Goal: Check status: Check status

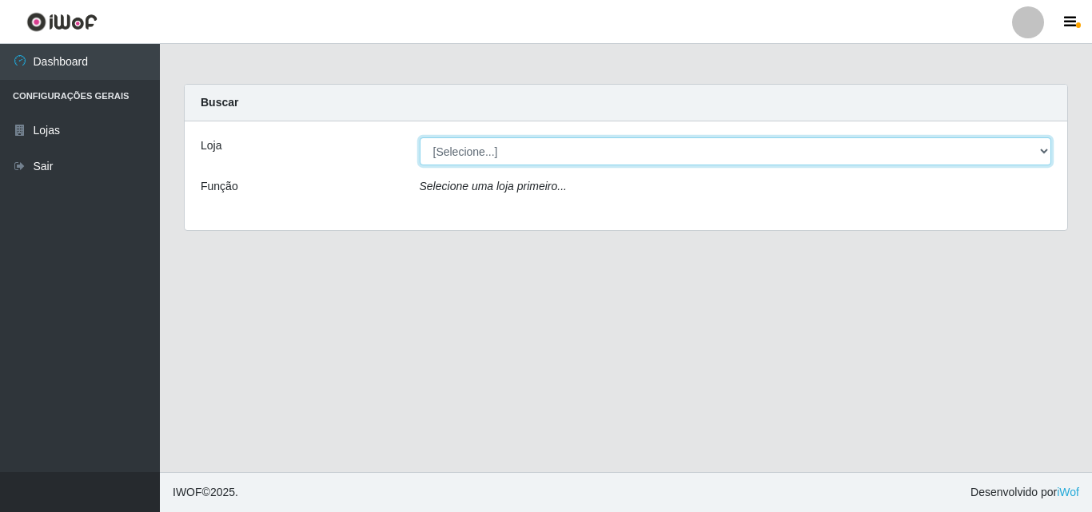
click at [650, 156] on select "[Selecione...] Bemais Supermercados - [GEOGRAPHIC_DATA]" at bounding box center [736, 151] width 632 height 28
select select "249"
click at [420, 137] on select "[Selecione...] Bemais Supermercados - [GEOGRAPHIC_DATA]" at bounding box center [736, 151] width 632 height 28
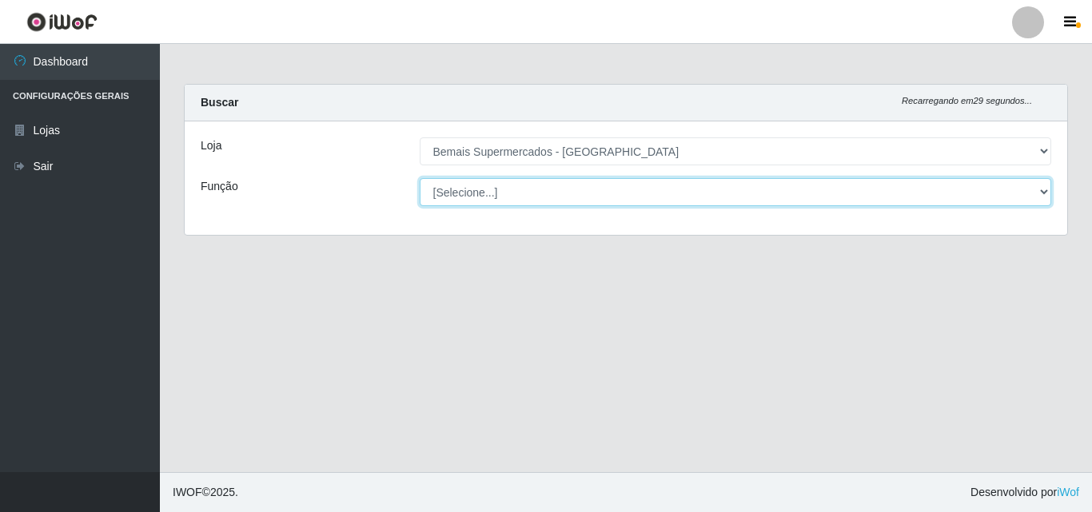
click at [641, 197] on select "[Selecione...] ASG ASG + ASG ++ Auxiliar de Depósito Auxiliar de Depósito + Aux…" at bounding box center [736, 192] width 632 height 28
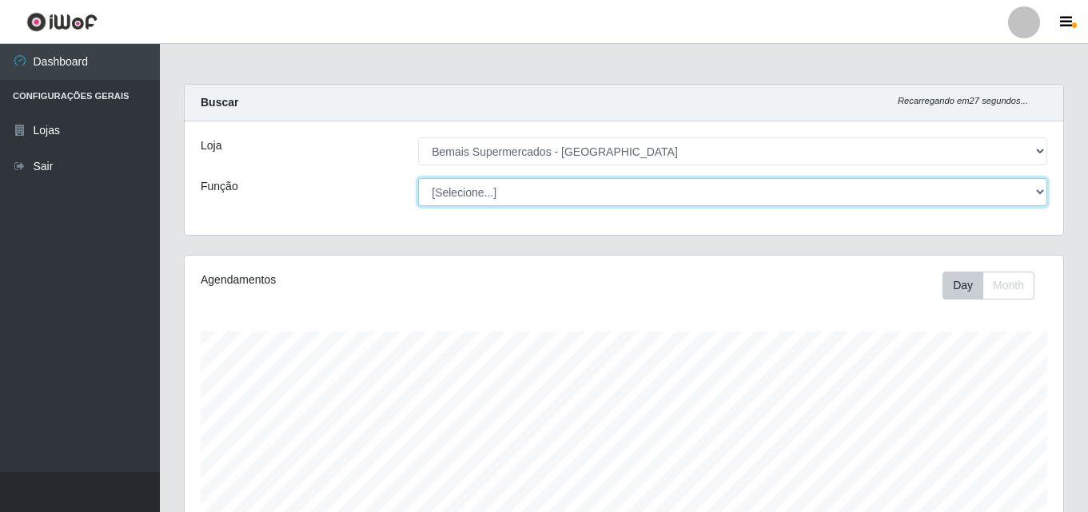
scroll to position [332, 878]
click at [418, 178] on select "[Selecione...] ASG ASG + ASG ++ Auxiliar de Depósito Auxiliar de Depósito + Aux…" at bounding box center [732, 192] width 629 height 28
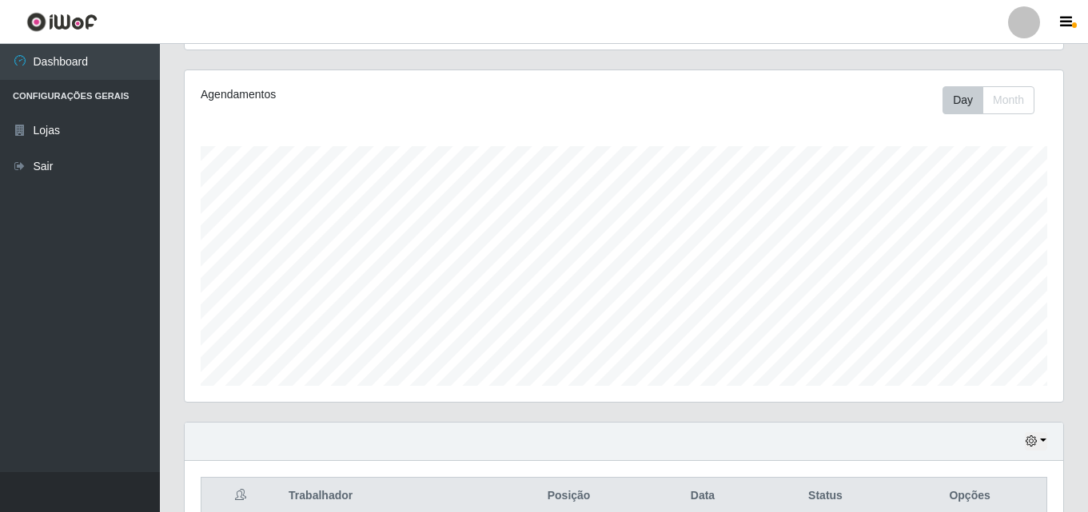
scroll to position [264, 0]
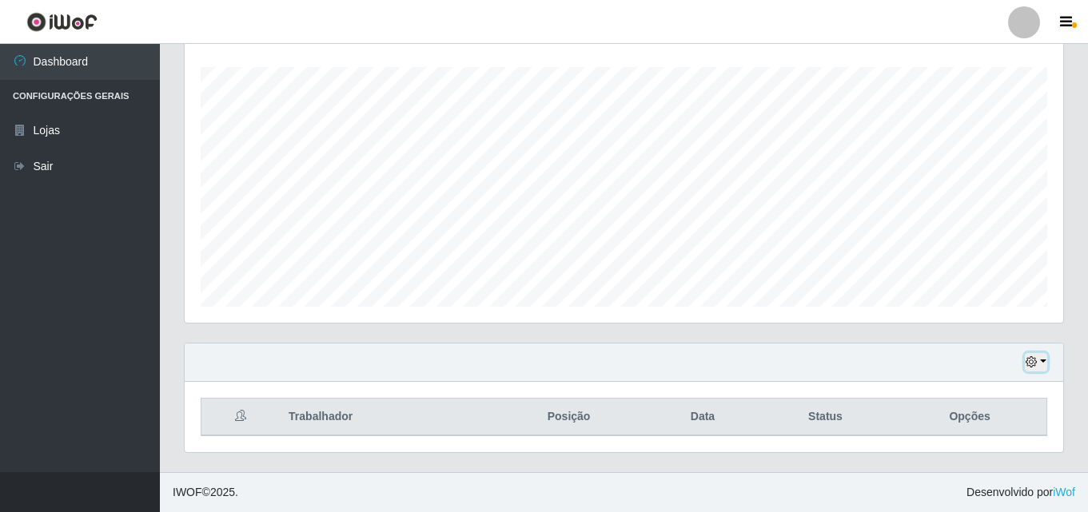
click at [1042, 361] on button "button" at bounding box center [1035, 362] width 22 height 18
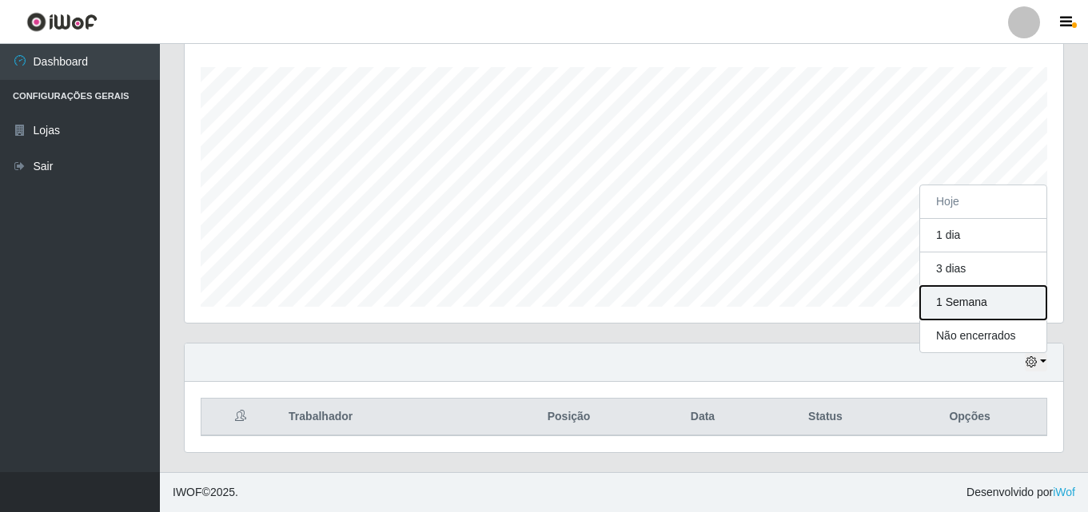
click at [997, 310] on button "1 Semana" at bounding box center [983, 303] width 126 height 34
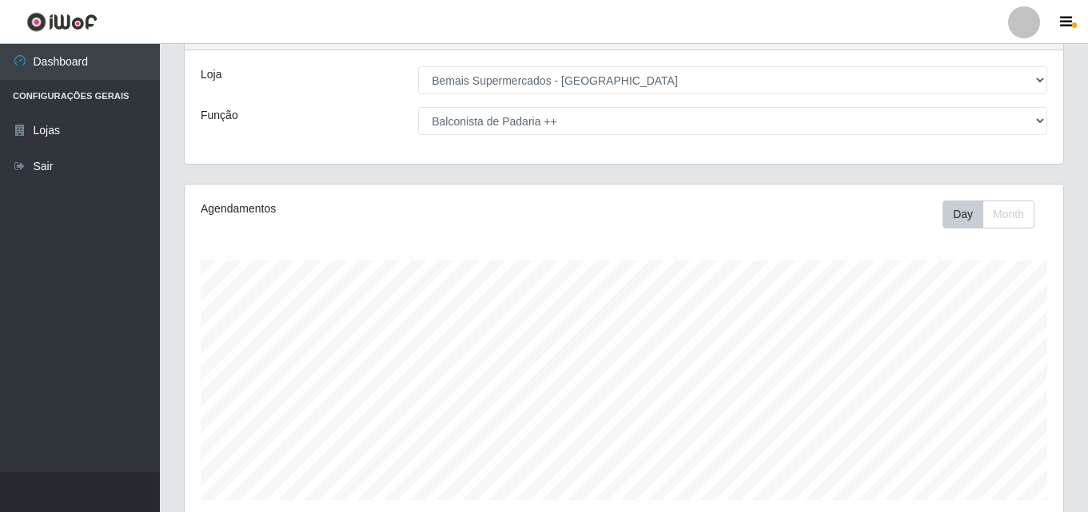
scroll to position [0, 0]
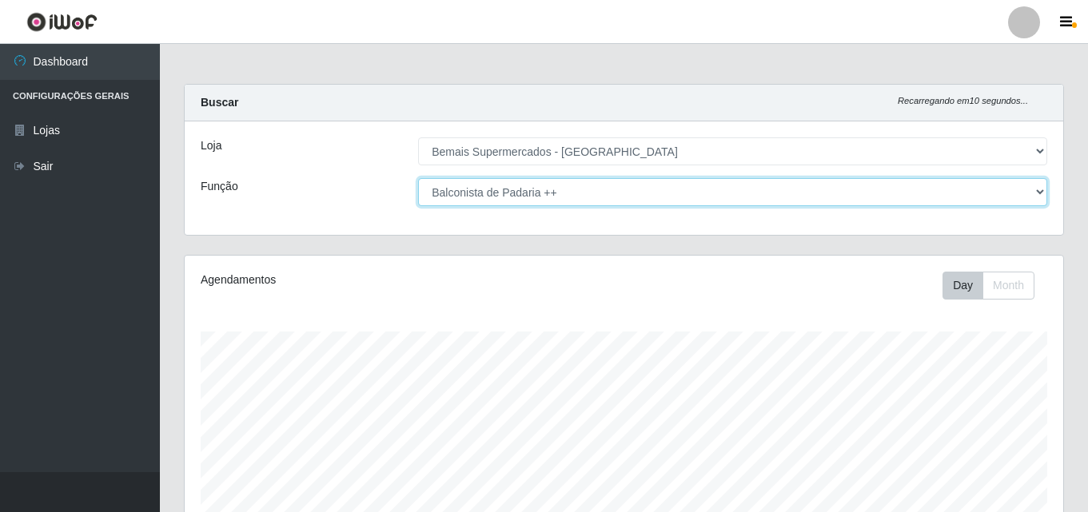
click at [999, 192] on select "[Selecione...] ASG ASG + ASG ++ Auxiliar de Depósito Auxiliar de Depósito + Aux…" at bounding box center [732, 192] width 629 height 28
select select "116"
click at [418, 178] on select "[Selecione...] ASG ASG + ASG ++ Auxiliar de Depósito Auxiliar de Depósito + Aux…" at bounding box center [732, 192] width 629 height 28
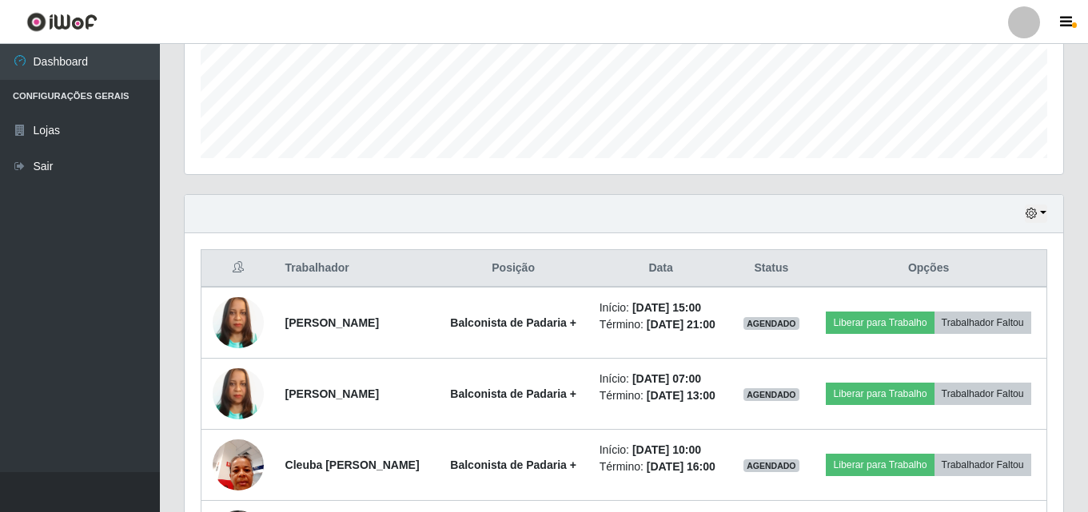
scroll to position [384, 0]
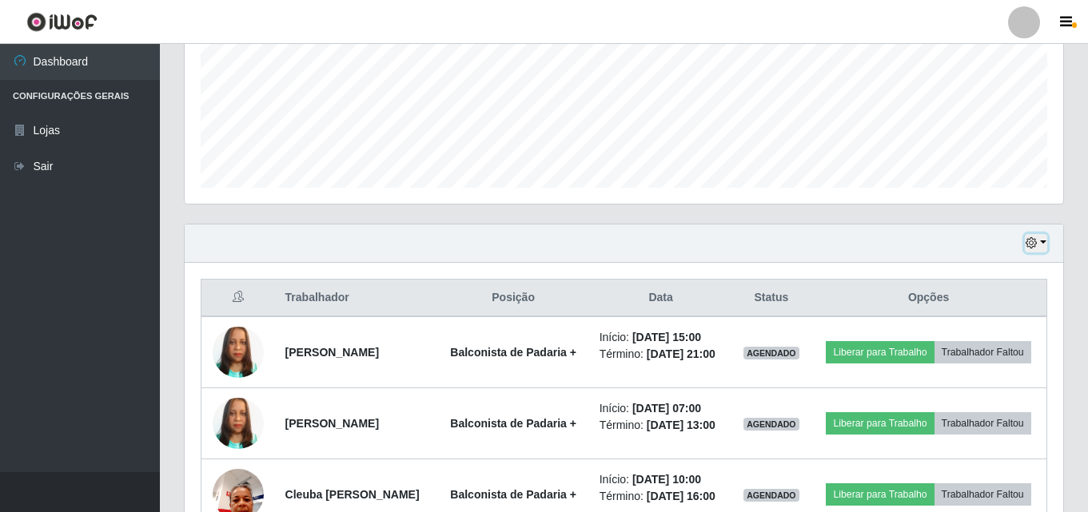
click at [1033, 249] on icon "button" at bounding box center [1030, 242] width 11 height 11
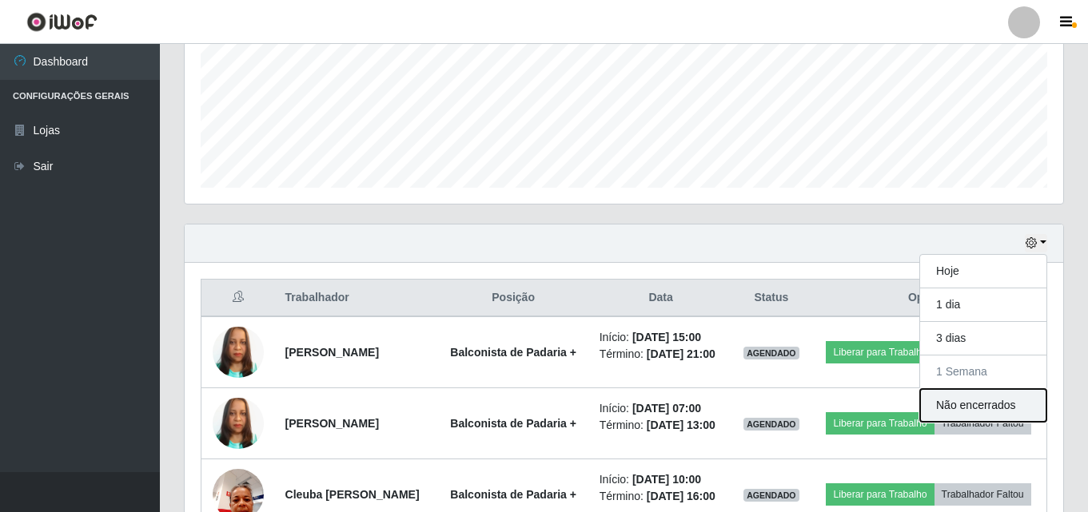
click at [972, 400] on button "Não encerrados" at bounding box center [983, 405] width 126 height 33
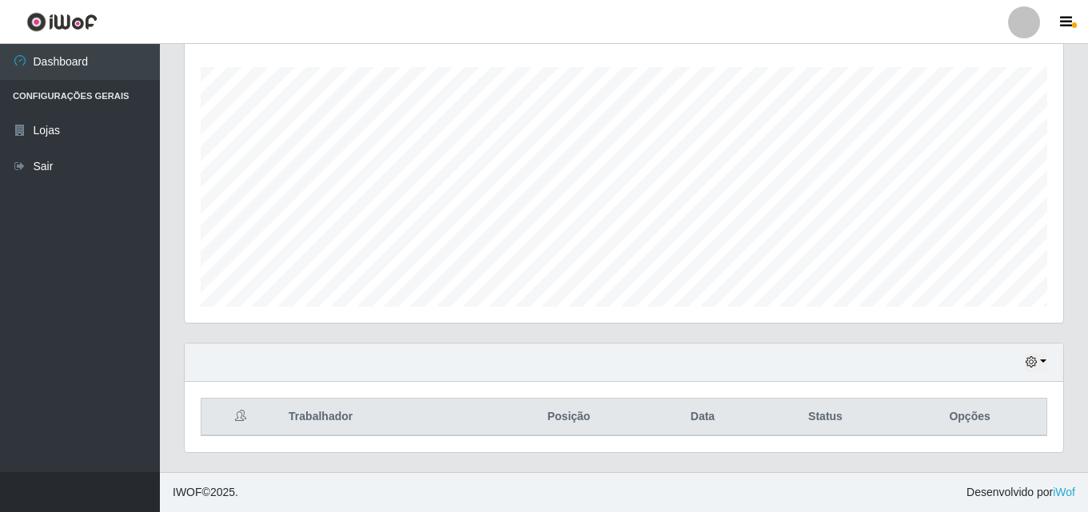
scroll to position [264, 0]
click at [1024, 372] on div "Hoje 1 dia 3 dias 1 Semana Não encerrados" at bounding box center [624, 363] width 878 height 38
click at [1046, 364] on button "button" at bounding box center [1035, 362] width 22 height 18
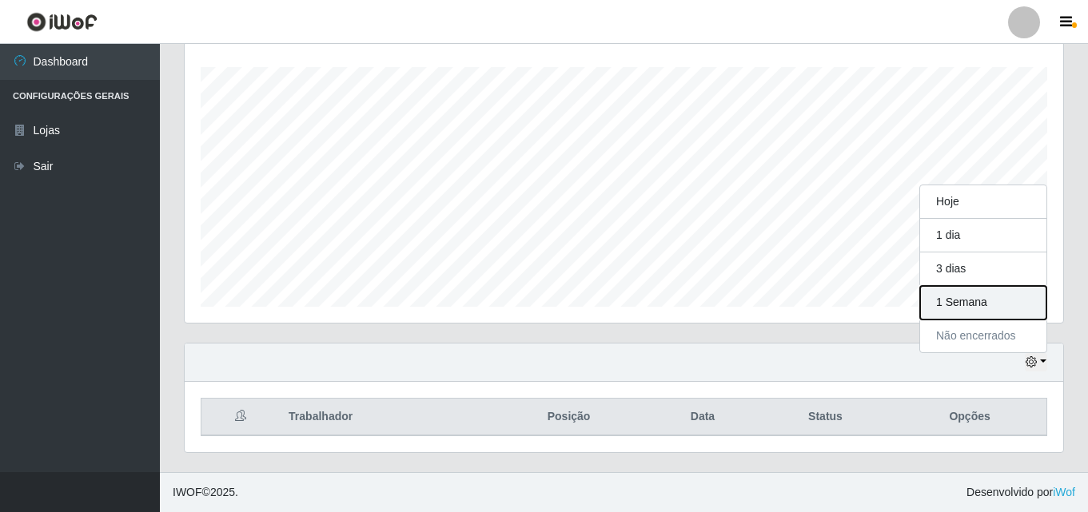
click at [984, 293] on button "1 Semana" at bounding box center [983, 303] width 126 height 34
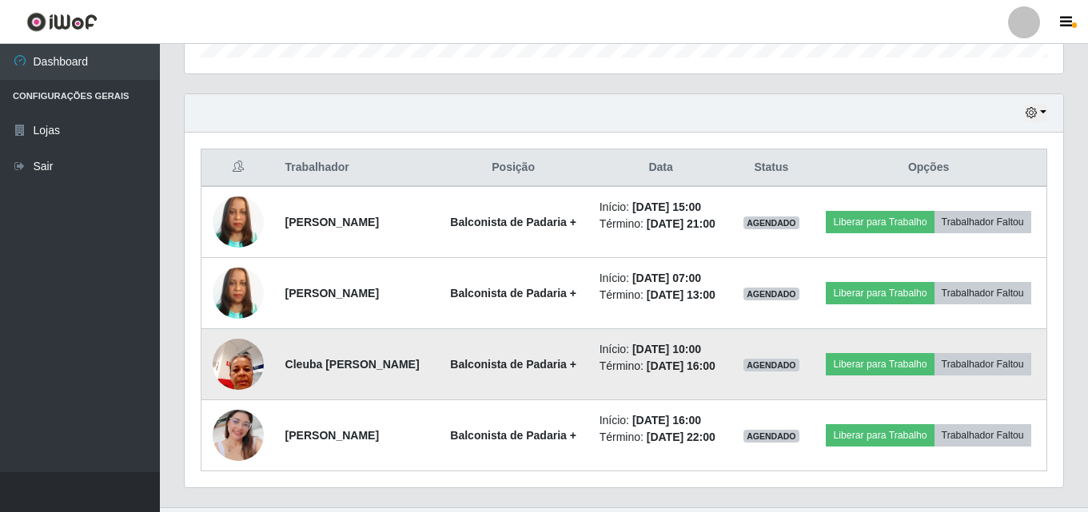
scroll to position [597, 0]
